Goal: Transaction & Acquisition: Download file/media

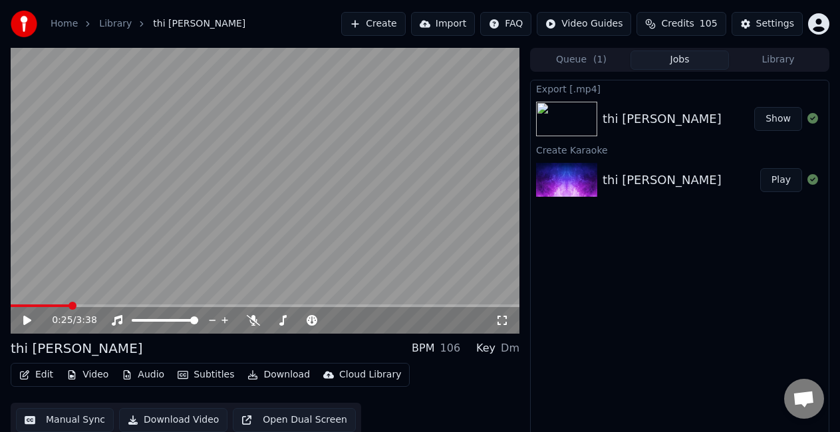
scroll to position [15, 0]
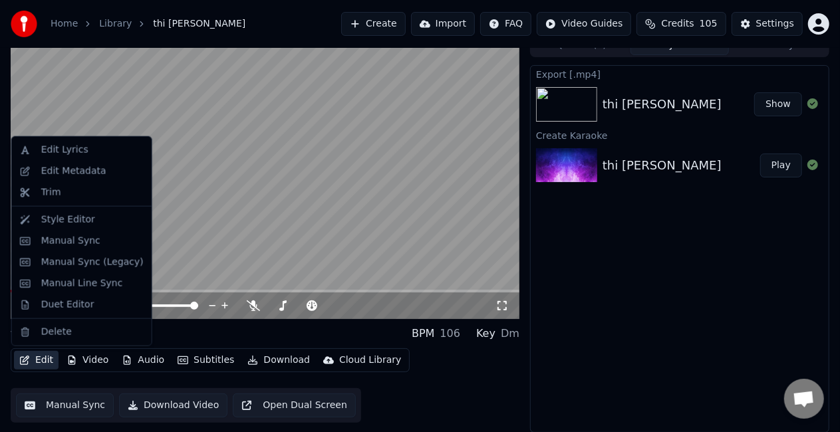
click at [44, 357] on button "Edit" at bounding box center [36, 360] width 45 height 19
click at [64, 303] on div "Duet Editor" at bounding box center [67, 305] width 53 height 13
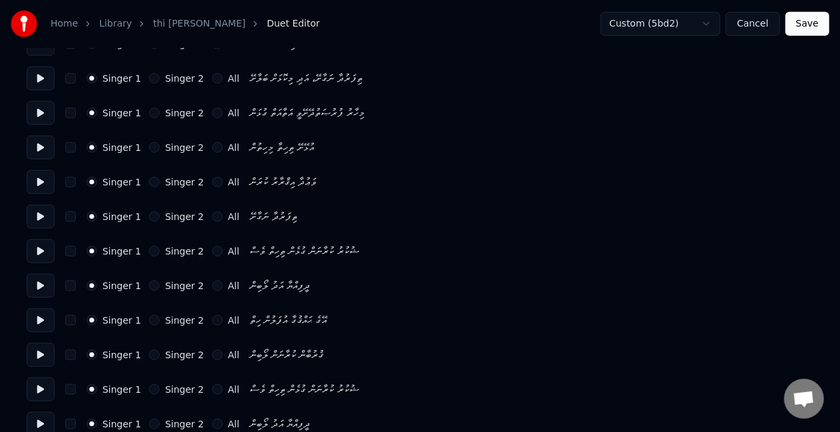
scroll to position [466, 0]
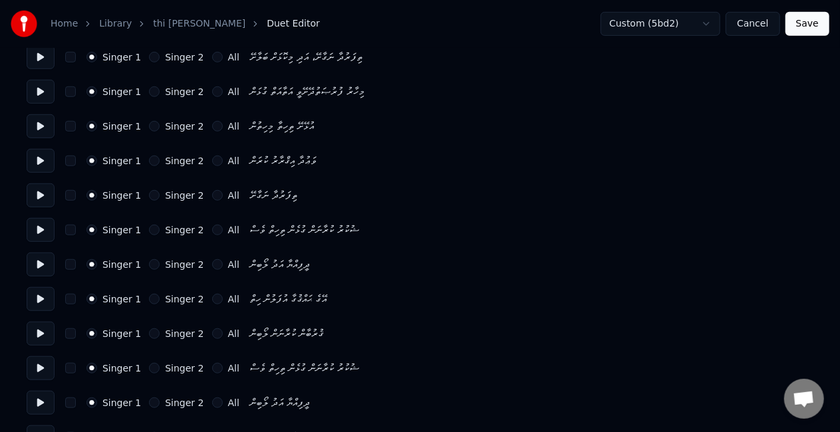
click at [149, 226] on button "Singer 2" at bounding box center [154, 230] width 11 height 11
click at [149, 266] on button "Singer 2" at bounding box center [154, 264] width 11 height 11
click at [149, 297] on button "Singer 2" at bounding box center [154, 299] width 11 height 11
click at [149, 333] on button "Singer 2" at bounding box center [154, 334] width 11 height 11
click at [149, 366] on button "Singer 2" at bounding box center [154, 368] width 11 height 11
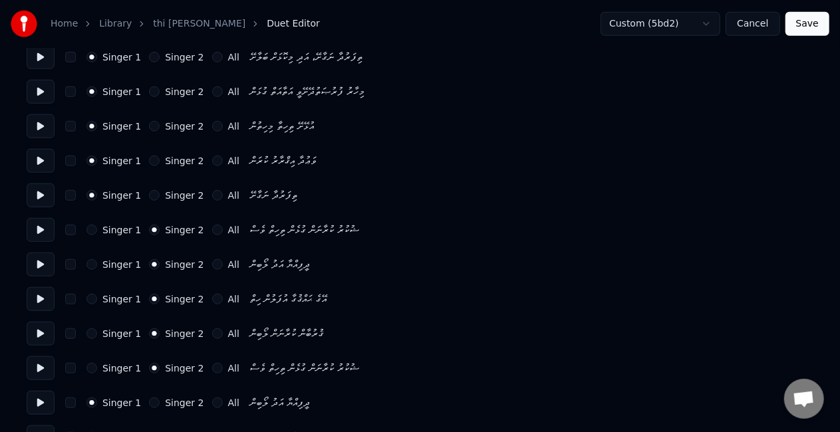
scroll to position [532, 0]
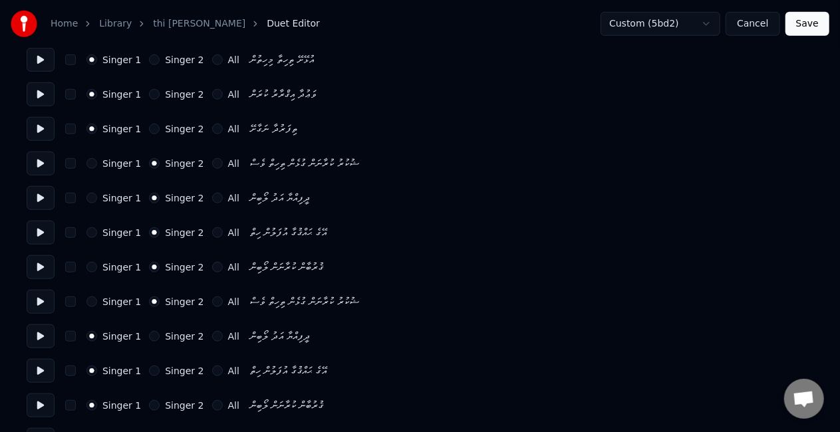
click at [149, 333] on button "Singer 2" at bounding box center [154, 336] width 11 height 11
click at [149, 367] on button "Singer 2" at bounding box center [154, 371] width 11 height 11
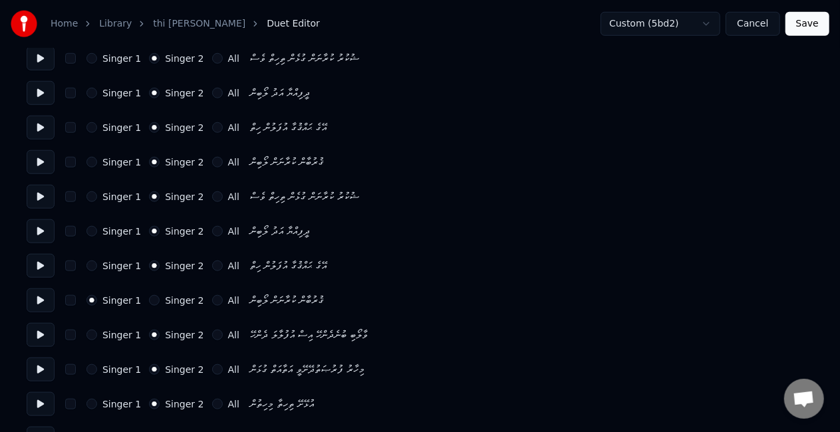
scroll to position [665, 0]
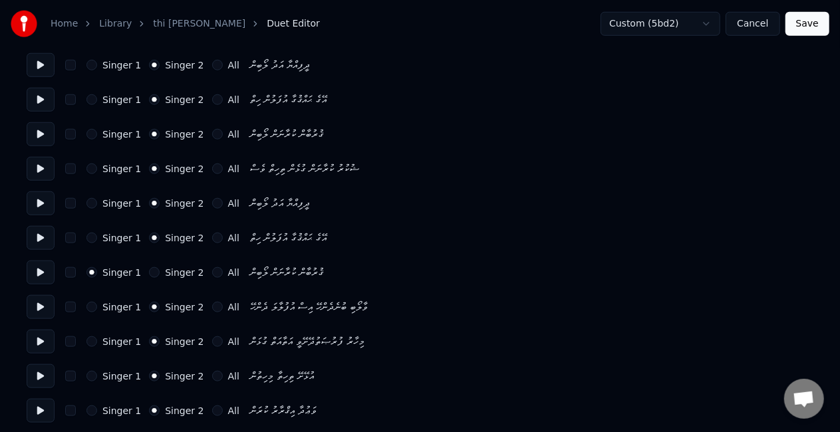
click at [149, 273] on button "Singer 2" at bounding box center [154, 272] width 11 height 11
click at [87, 307] on button "Singer 1" at bounding box center [91, 307] width 11 height 11
click at [89, 339] on button "Singer 1" at bounding box center [91, 342] width 11 height 11
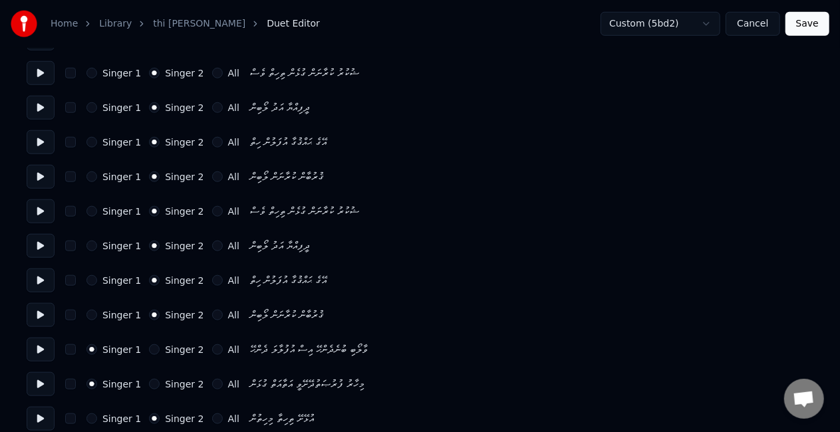
scroll to position [732, 0]
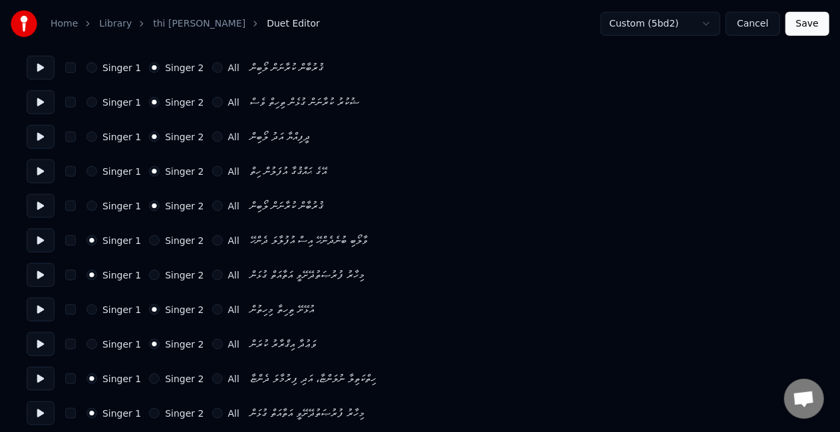
click at [86, 309] on button "Singer 1" at bounding box center [91, 310] width 11 height 11
click at [91, 345] on button "Singer 1" at bounding box center [91, 344] width 11 height 11
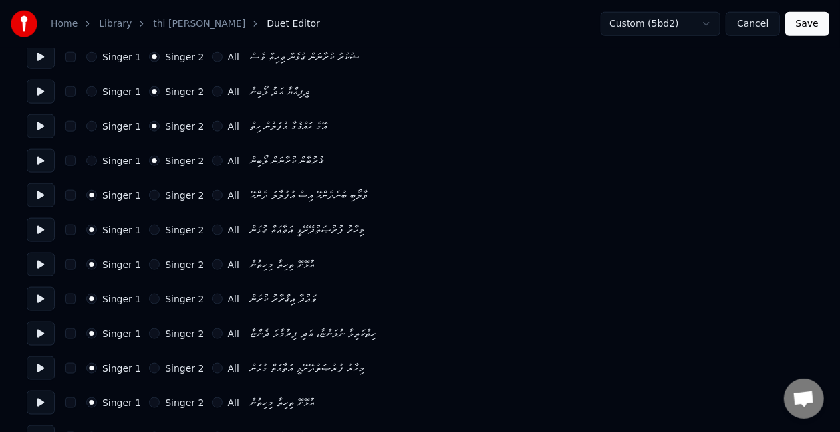
scroll to position [798, 0]
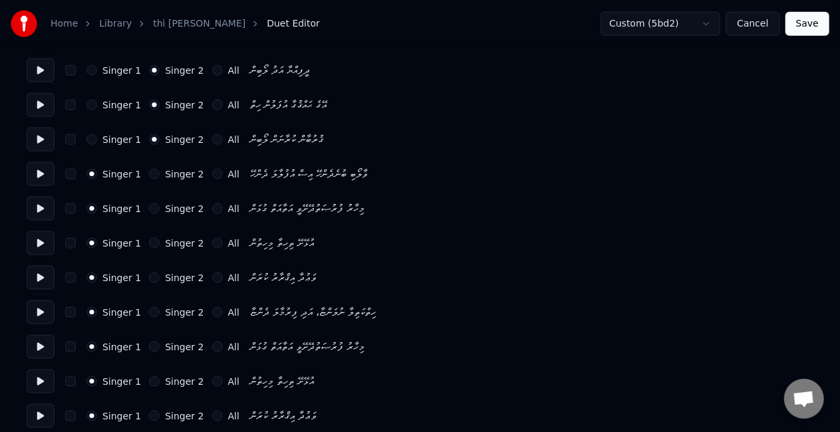
click at [149, 316] on button "Singer 2" at bounding box center [154, 312] width 11 height 11
click at [149, 347] on button "Singer 2" at bounding box center [154, 347] width 11 height 11
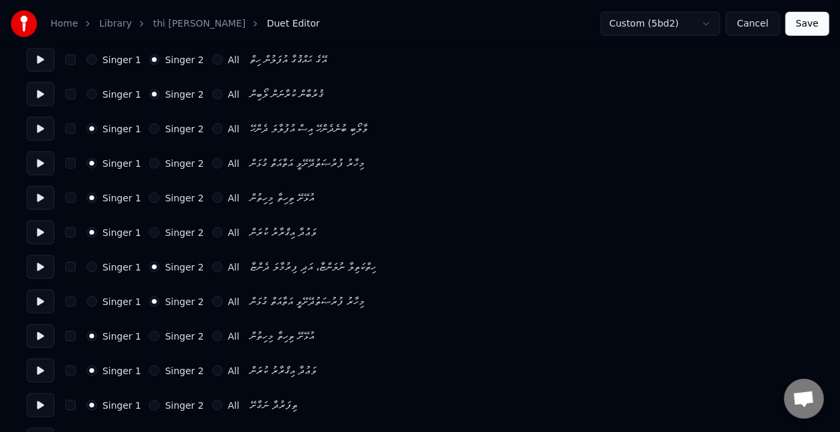
scroll to position [865, 0]
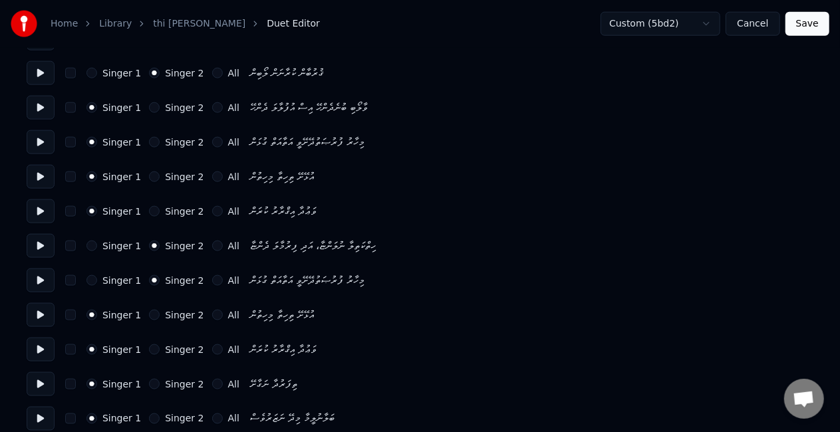
click at [149, 315] on button "Singer 2" at bounding box center [154, 315] width 11 height 11
click at [149, 347] on button "Singer 2" at bounding box center [154, 350] width 11 height 11
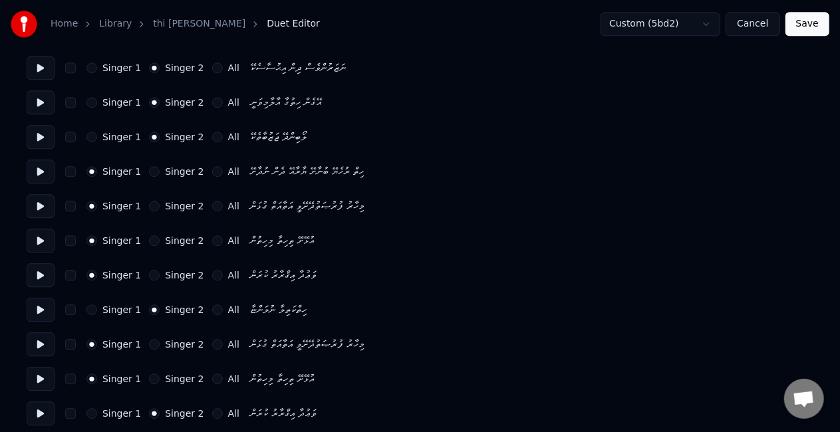
scroll to position [1638, 0]
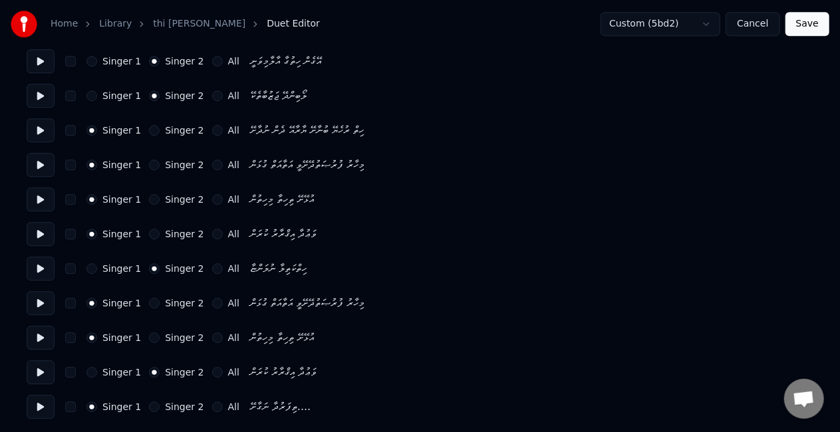
click at [149, 303] on button "Singer 2" at bounding box center [154, 303] width 11 height 11
click at [149, 336] on button "Singer 2" at bounding box center [154, 338] width 11 height 11
click at [150, 405] on button "Singer 2" at bounding box center [154, 407] width 11 height 11
click at [89, 405] on button "Singer 1" at bounding box center [91, 407] width 11 height 11
click at [808, 23] on button "Save" at bounding box center [808, 24] width 44 height 24
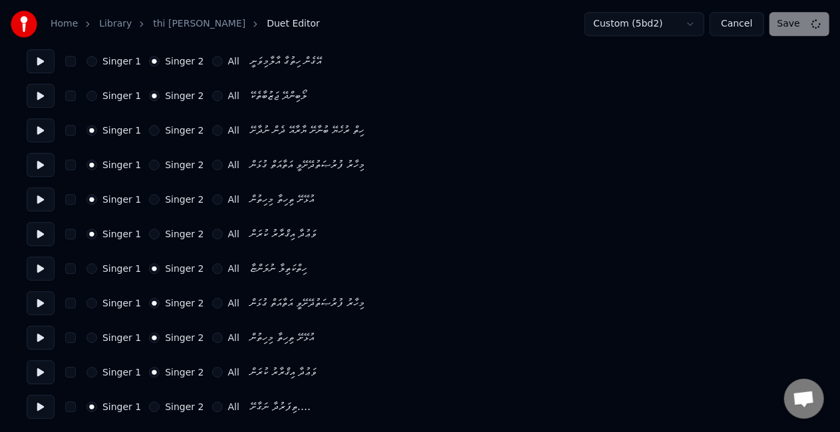
scroll to position [15, 0]
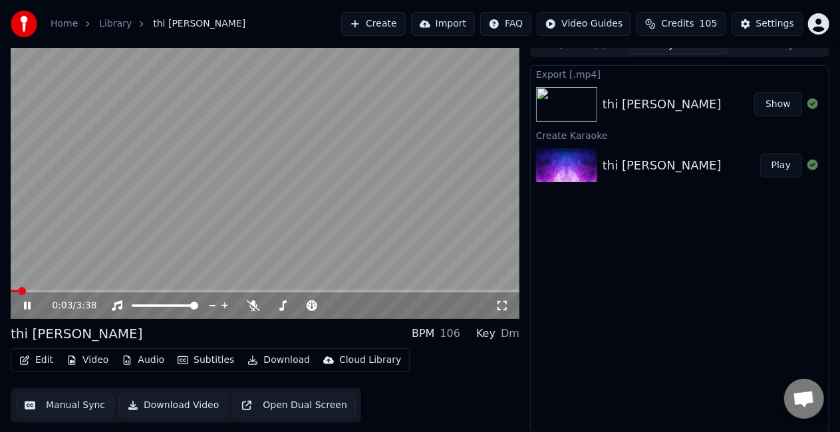
click at [28, 302] on icon at bounding box center [27, 306] width 7 height 8
click at [86, 261] on video at bounding box center [265, 176] width 509 height 286
click at [41, 290] on span at bounding box center [265, 291] width 509 height 3
click at [71, 289] on video at bounding box center [265, 176] width 509 height 286
click at [71, 290] on span at bounding box center [265, 291] width 509 height 3
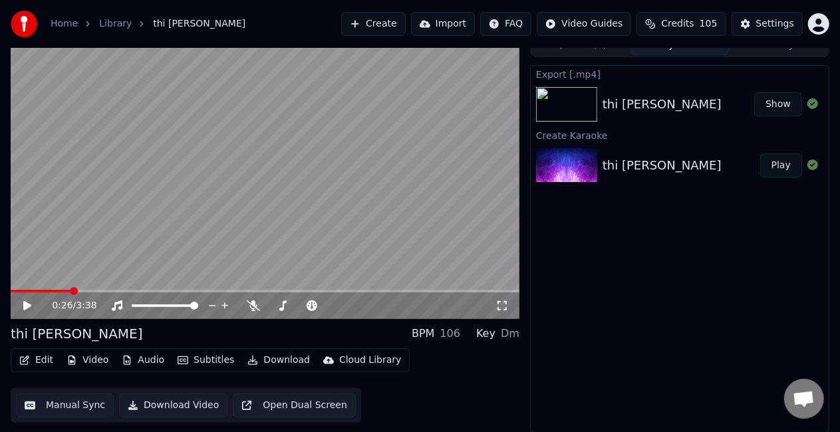
click at [116, 253] on video at bounding box center [265, 176] width 509 height 286
click at [36, 307] on icon at bounding box center [36, 306] width 31 height 11
click at [739, 21] on button "Settings" at bounding box center [767, 24] width 71 height 24
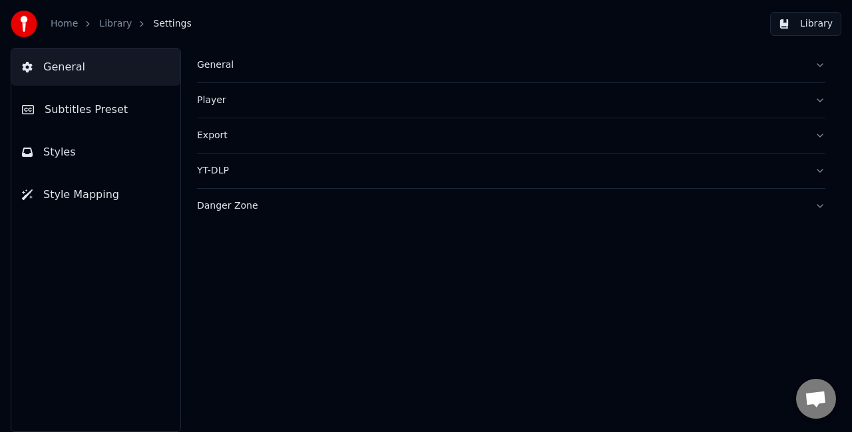
click at [110, 161] on button "Styles" at bounding box center [95, 152] width 169 height 37
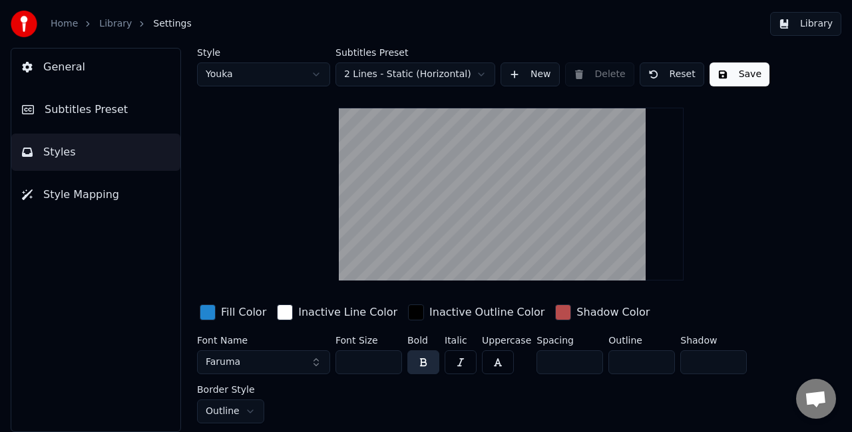
click at [297, 71] on html "Home Library Settings Library General Subtitles Preset Styles Style Mapping Sty…" at bounding box center [426, 216] width 852 height 432
click at [210, 307] on div "button" at bounding box center [208, 313] width 16 height 16
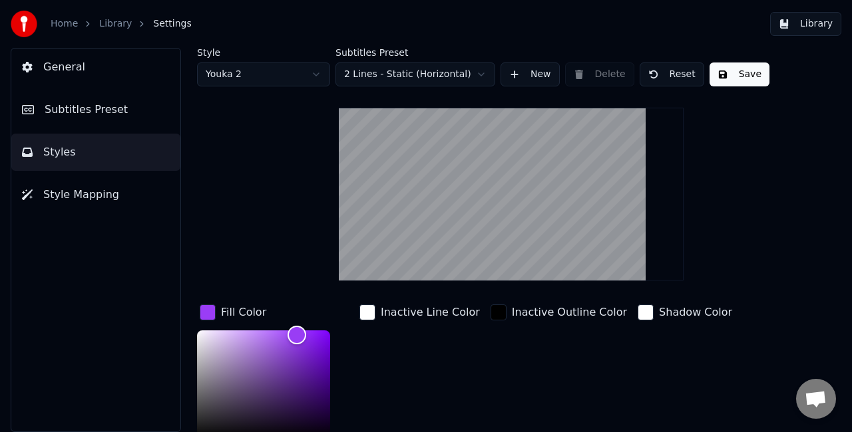
click at [73, 65] on span "General" at bounding box center [64, 67] width 42 height 16
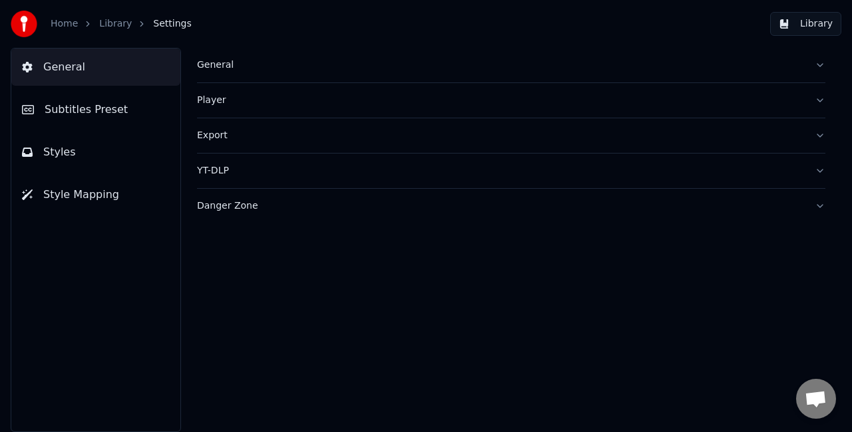
click at [772, 20] on div "Home Library Settings Library" at bounding box center [426, 24] width 852 height 48
click at [782, 20] on button "Library" at bounding box center [805, 24] width 71 height 24
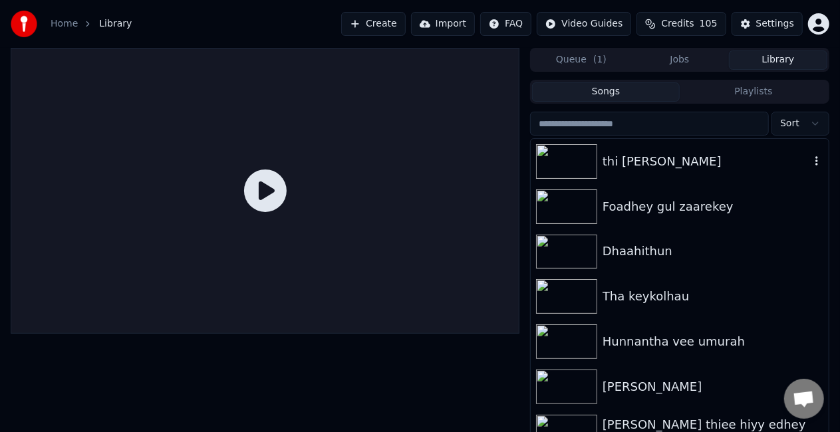
click at [624, 166] on div "thi [PERSON_NAME]" at bounding box center [707, 161] width 208 height 19
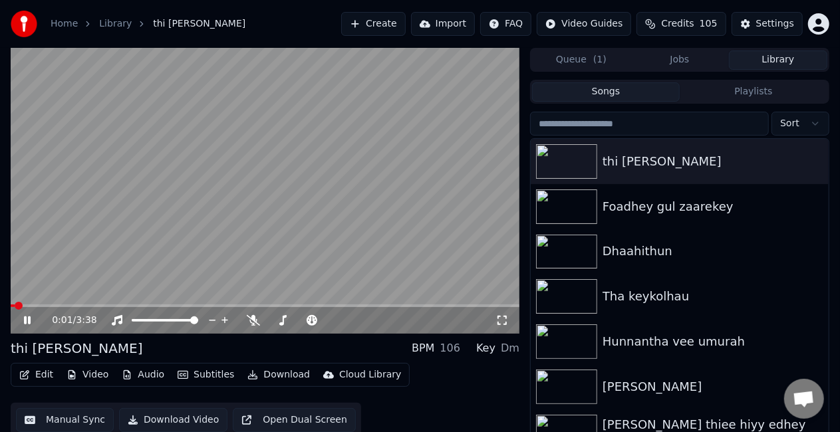
click at [152, 242] on video at bounding box center [265, 191] width 509 height 286
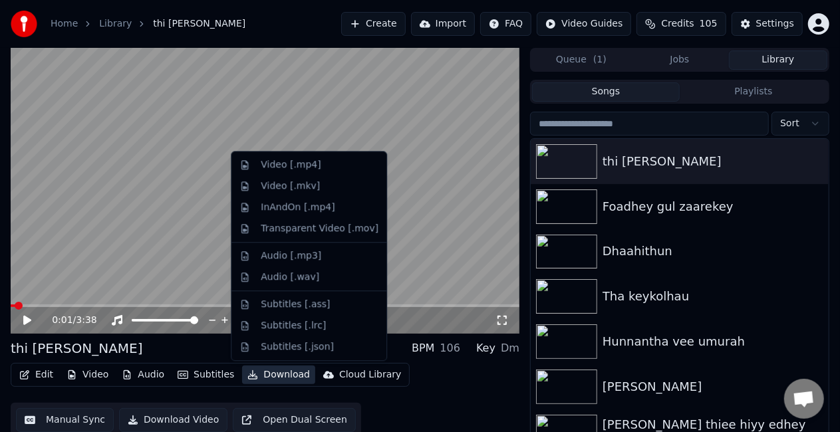
click at [256, 371] on button "Download" at bounding box center [278, 375] width 73 height 19
click at [279, 161] on div "Video [.mp4]" at bounding box center [291, 164] width 60 height 13
